Goal: Task Accomplishment & Management: Manage account settings

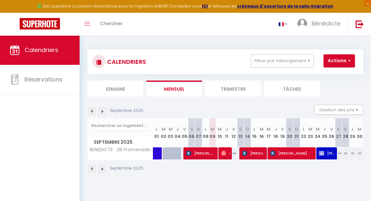
select select
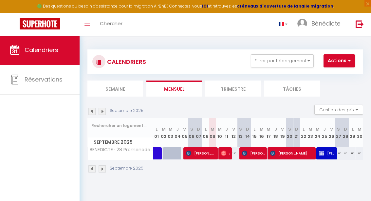
click at [226, 152] on img at bounding box center [223, 152] width 5 height 5
select select "OK"
select select "0"
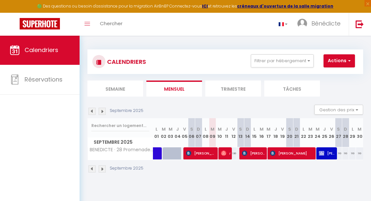
select select "1"
select select
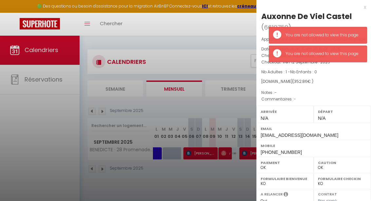
click at [215, 176] on div at bounding box center [185, 100] width 371 height 201
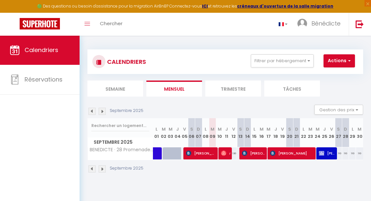
scroll to position [8, 0]
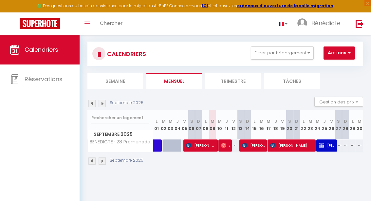
click at [102, 100] on img at bounding box center [101, 103] width 7 height 7
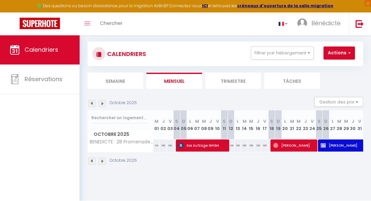
scroll to position [8, 0]
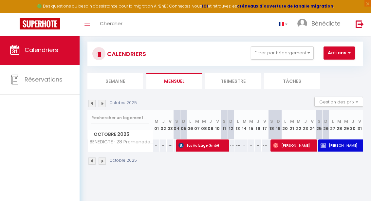
click at [104, 102] on img at bounding box center [101, 103] width 7 height 7
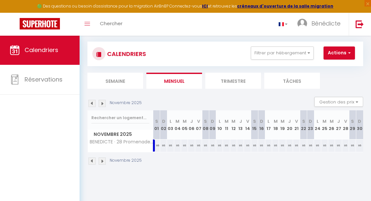
click at [93, 100] on img at bounding box center [91, 103] width 7 height 7
